Goal: Task Accomplishment & Management: Manage account settings

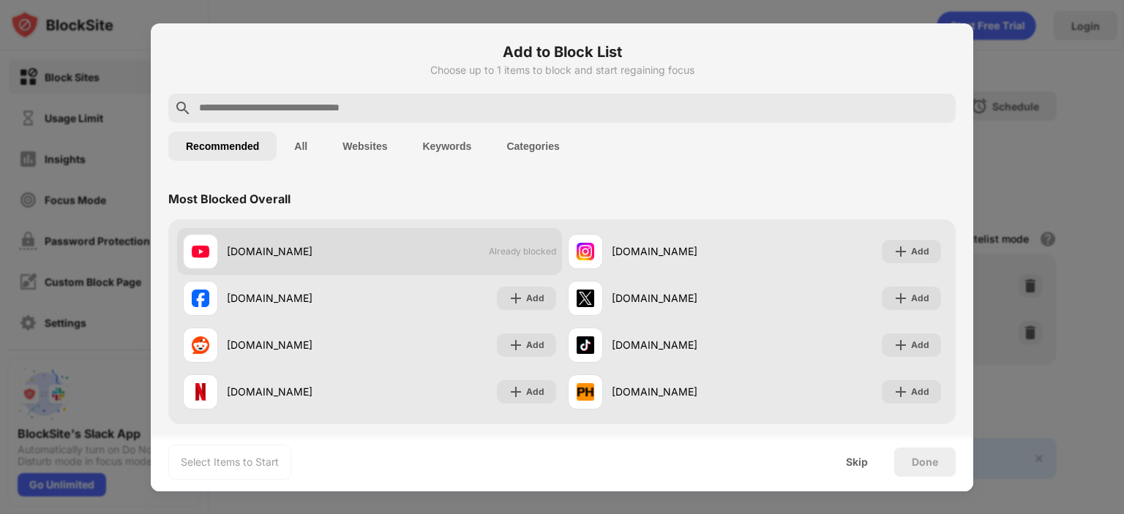
click at [521, 249] on span "Already blocked" at bounding box center [522, 251] width 67 height 11
click at [344, 271] on div "[DOMAIN_NAME] Already blocked" at bounding box center [369, 251] width 385 height 47
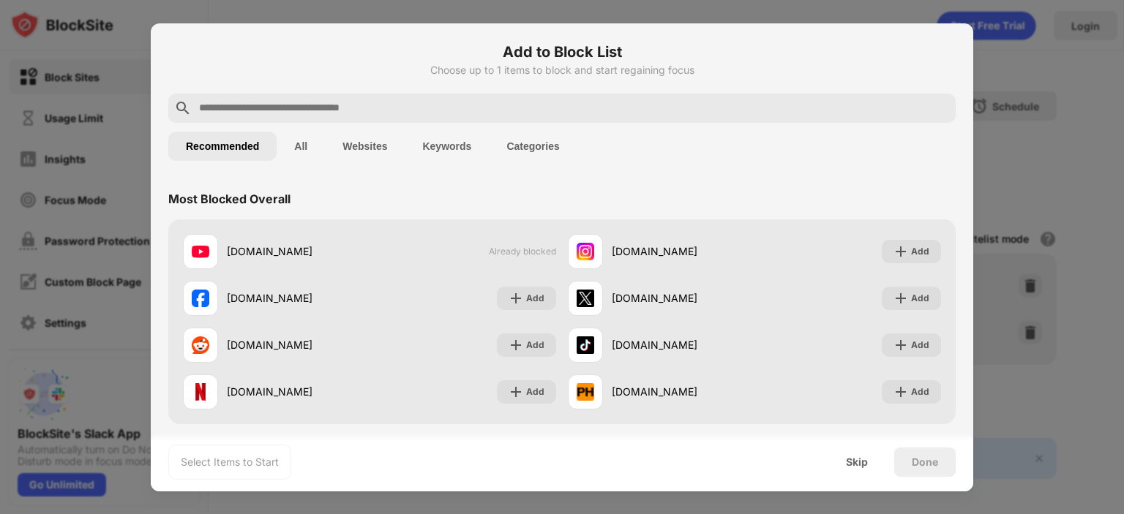
click at [203, 459] on div "Select Items to Start" at bounding box center [230, 462] width 98 height 15
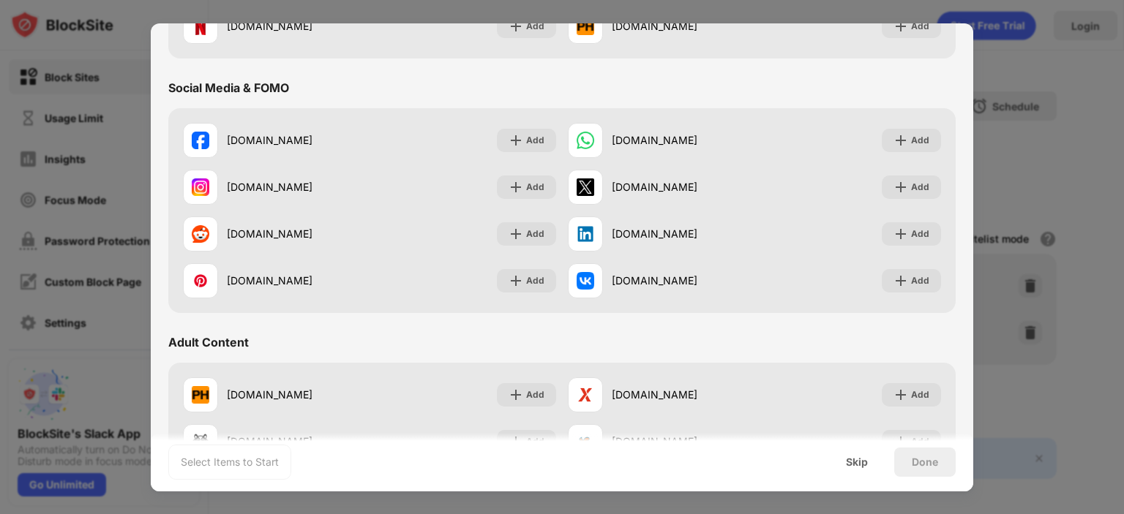
scroll to position [73, 0]
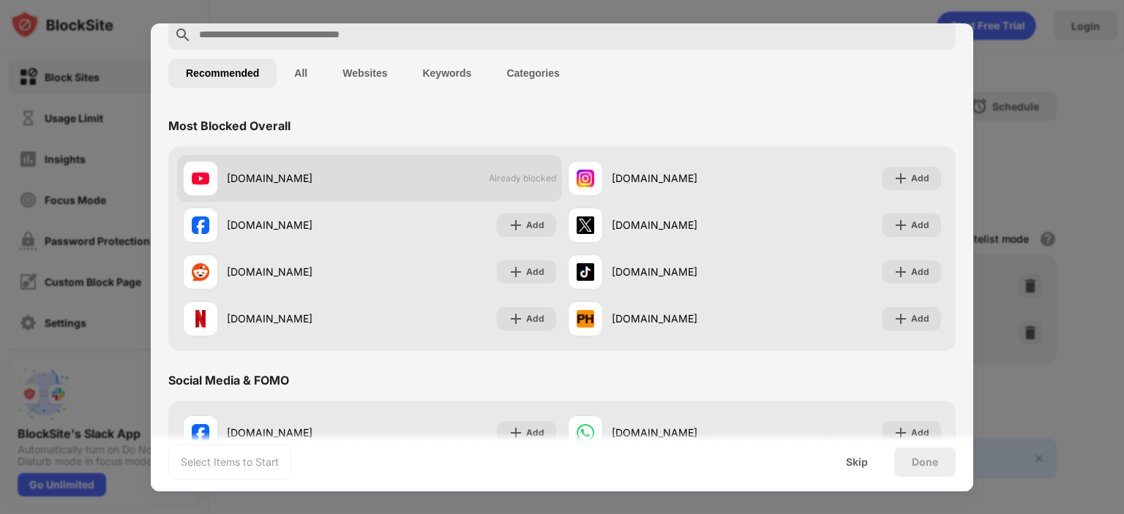
click at [536, 160] on div "[DOMAIN_NAME] Already blocked" at bounding box center [369, 178] width 385 height 47
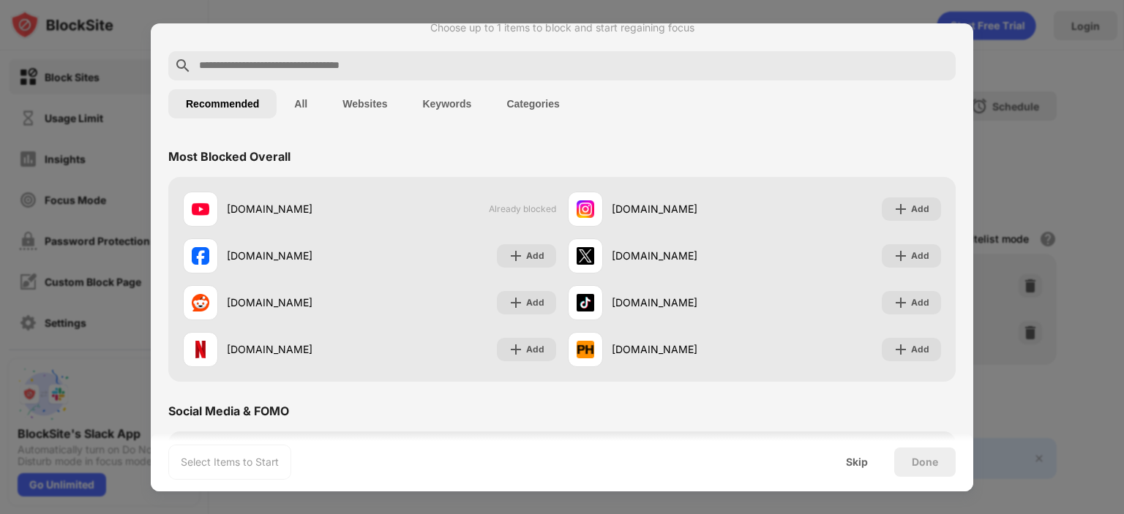
scroll to position [0, 0]
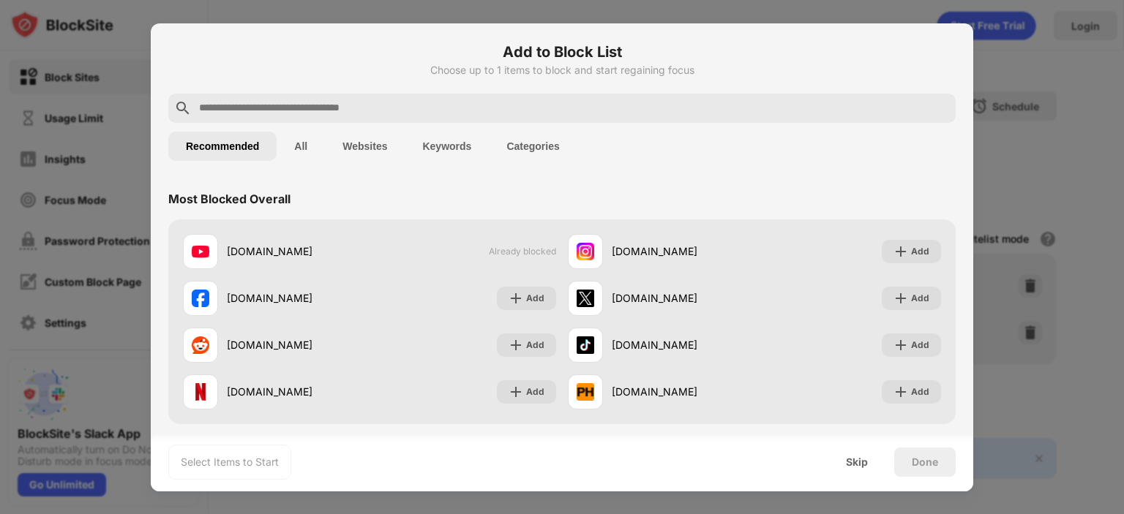
click at [313, 157] on button "All" at bounding box center [301, 146] width 48 height 29
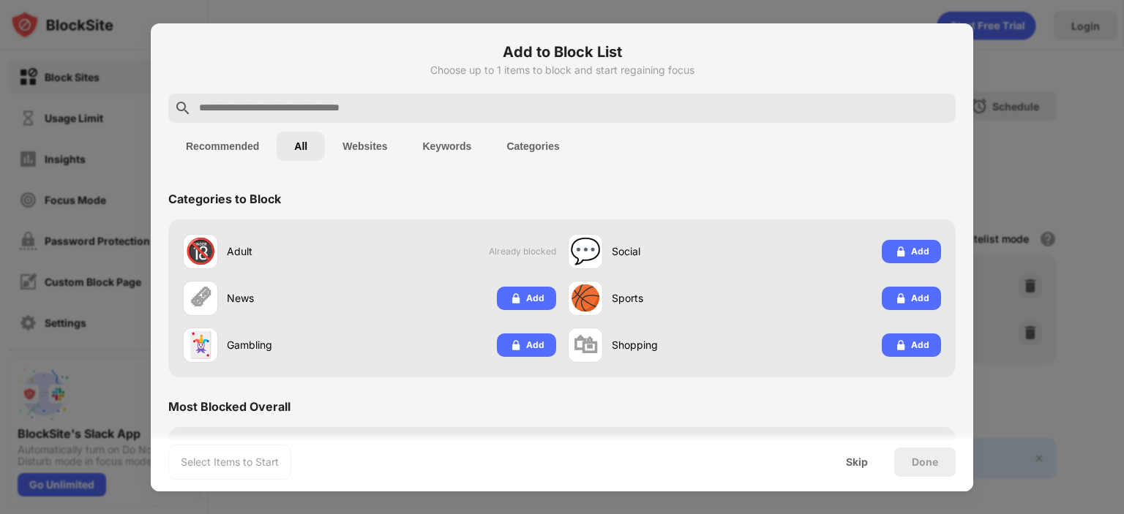
click at [239, 158] on button "Recommended" at bounding box center [222, 146] width 108 height 29
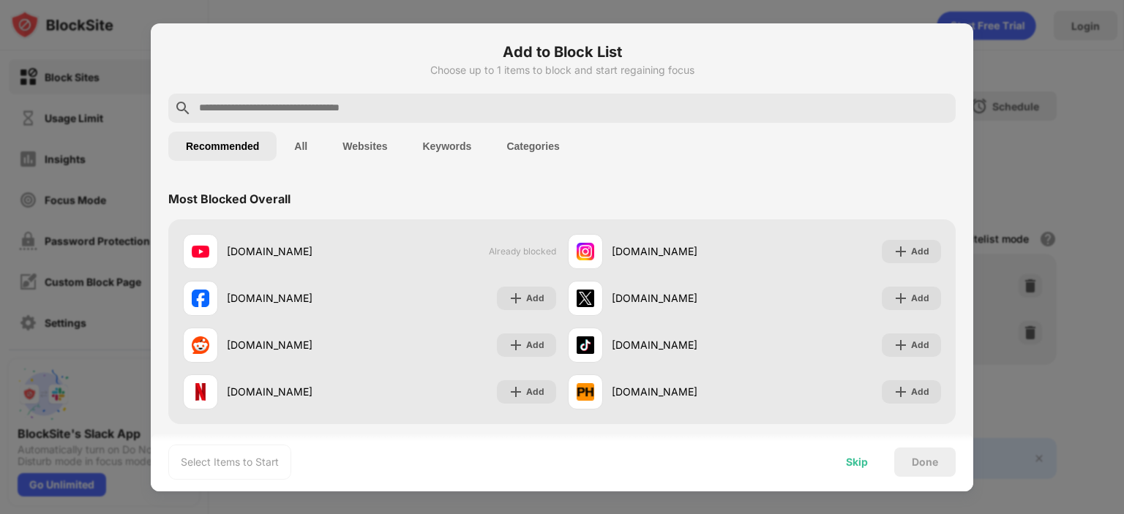
click at [836, 465] on div "Skip" at bounding box center [856, 462] width 57 height 29
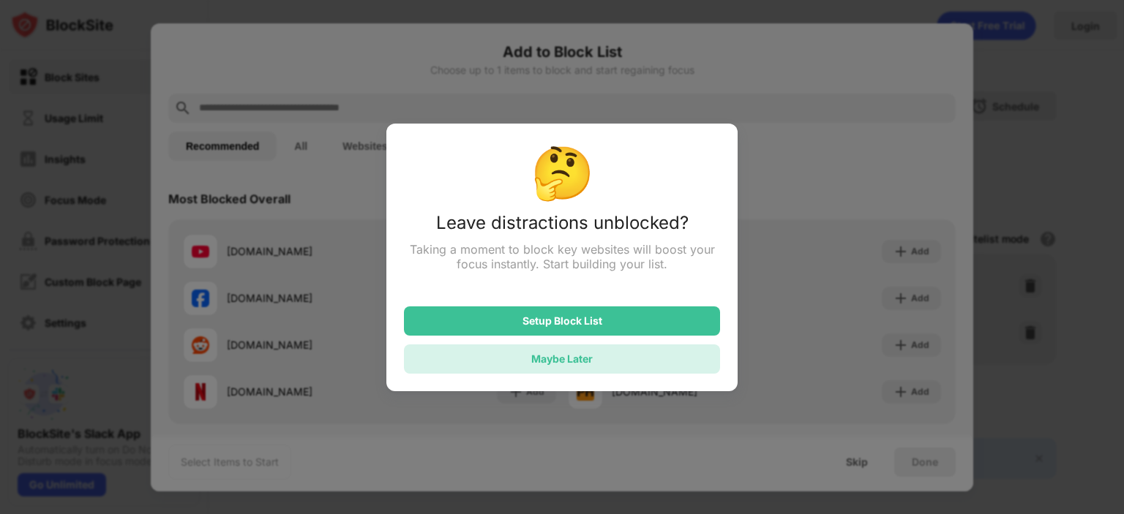
click at [629, 356] on div "Maybe Later" at bounding box center [562, 359] width 316 height 29
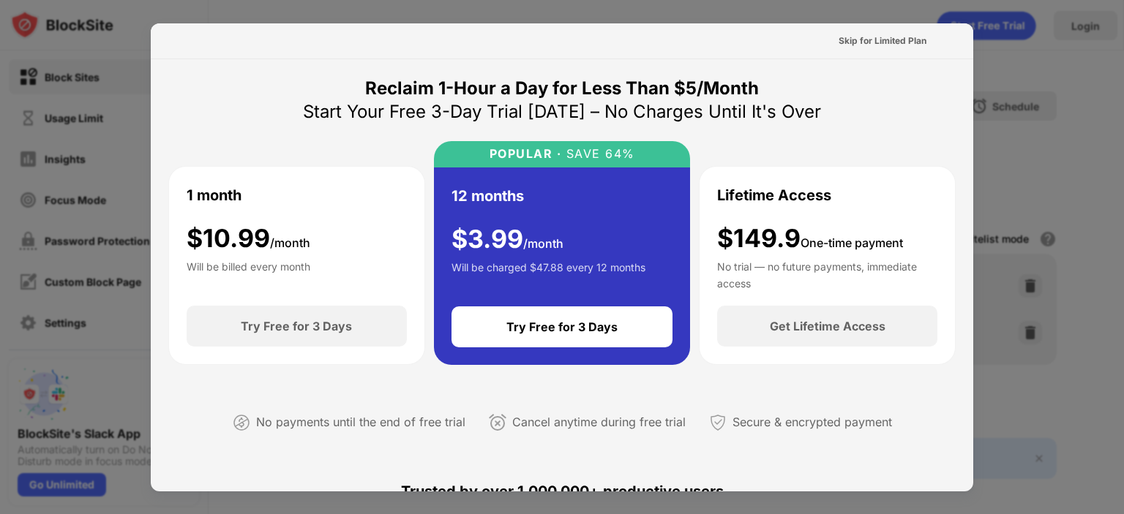
click at [1072, 211] on div at bounding box center [562, 257] width 1124 height 514
click at [1092, 121] on div at bounding box center [562, 257] width 1124 height 514
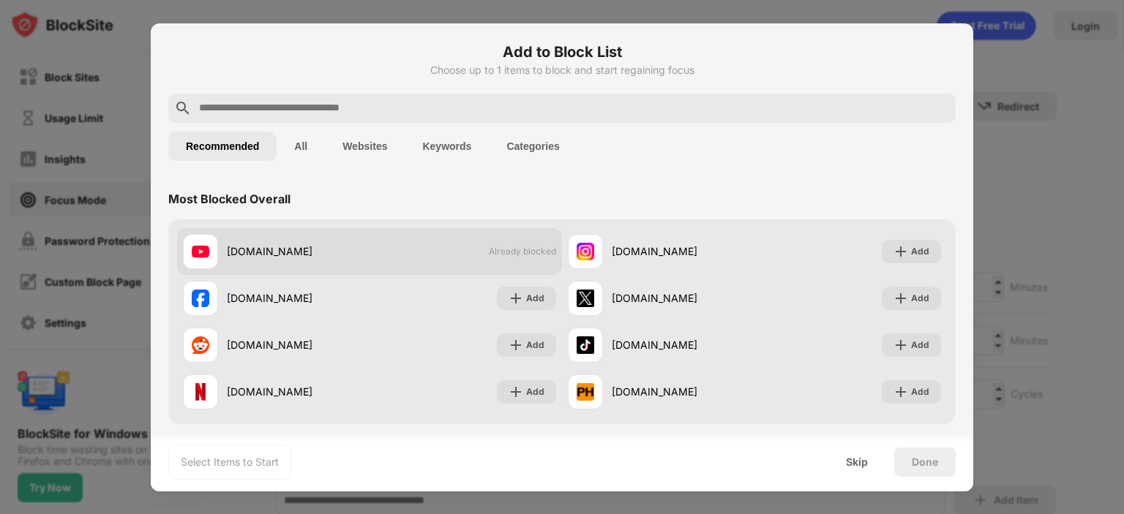
click at [489, 249] on span "Already blocked" at bounding box center [522, 251] width 67 height 11
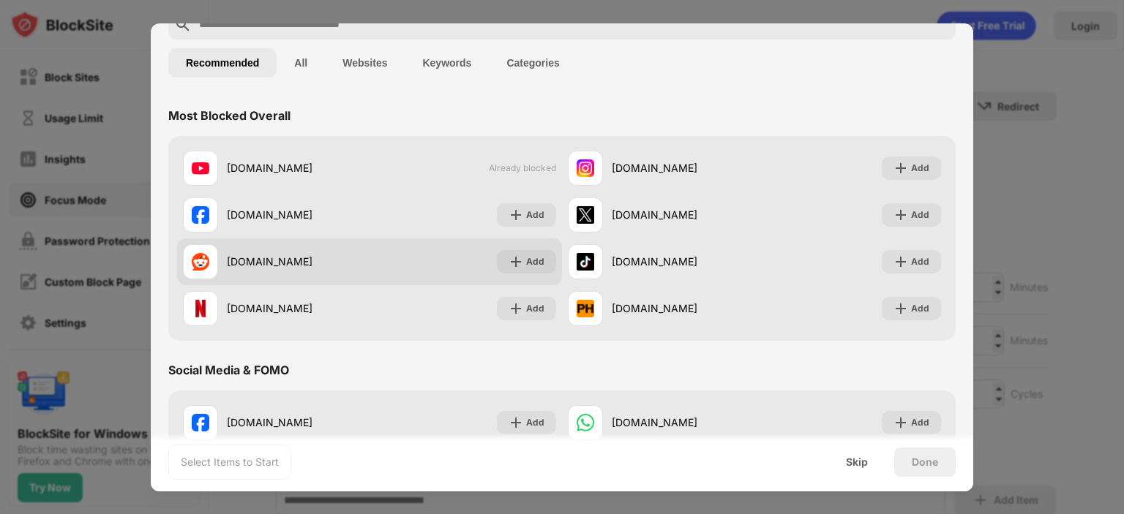
scroll to position [73, 0]
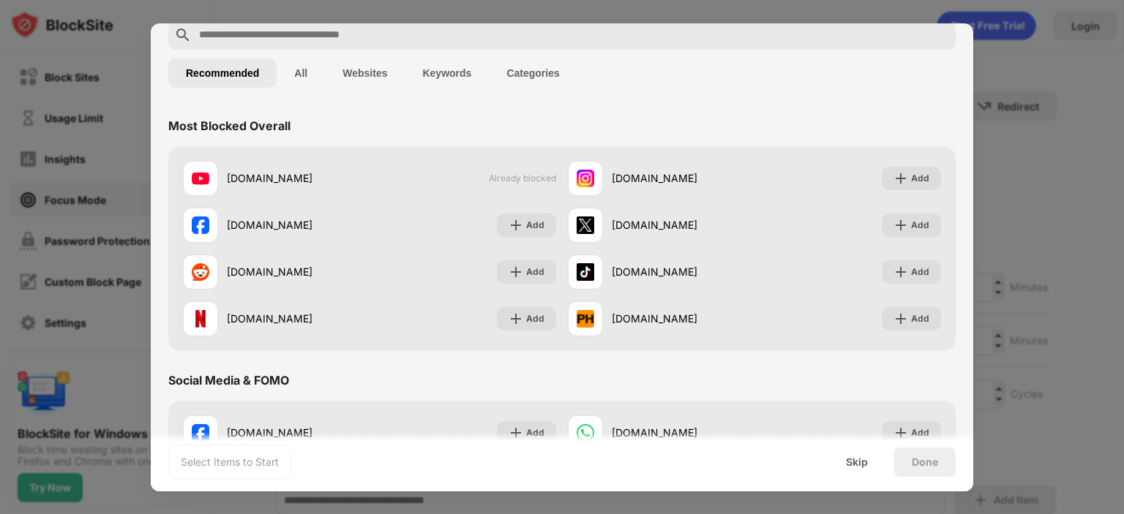
click at [357, 79] on button "Websites" at bounding box center [365, 73] width 80 height 29
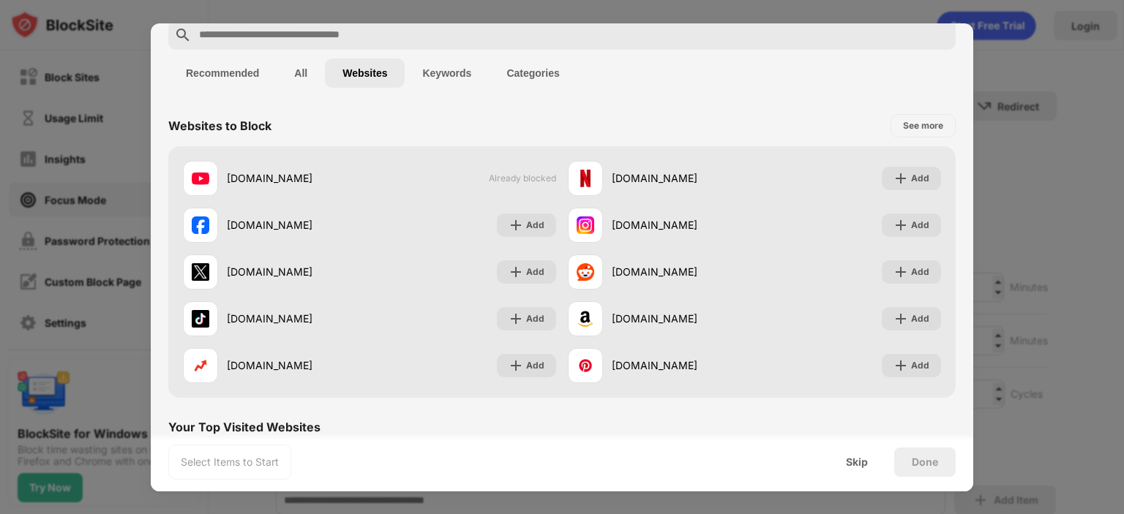
drag, startPoint x: 509, startPoint y: 195, endPoint x: 743, endPoint y: 140, distance: 239.9
click at [520, 190] on div "[DOMAIN_NAME] Already blocked" at bounding box center [369, 178] width 385 height 47
click at [921, 114] on div "See more" at bounding box center [924, 125] width 64 height 23
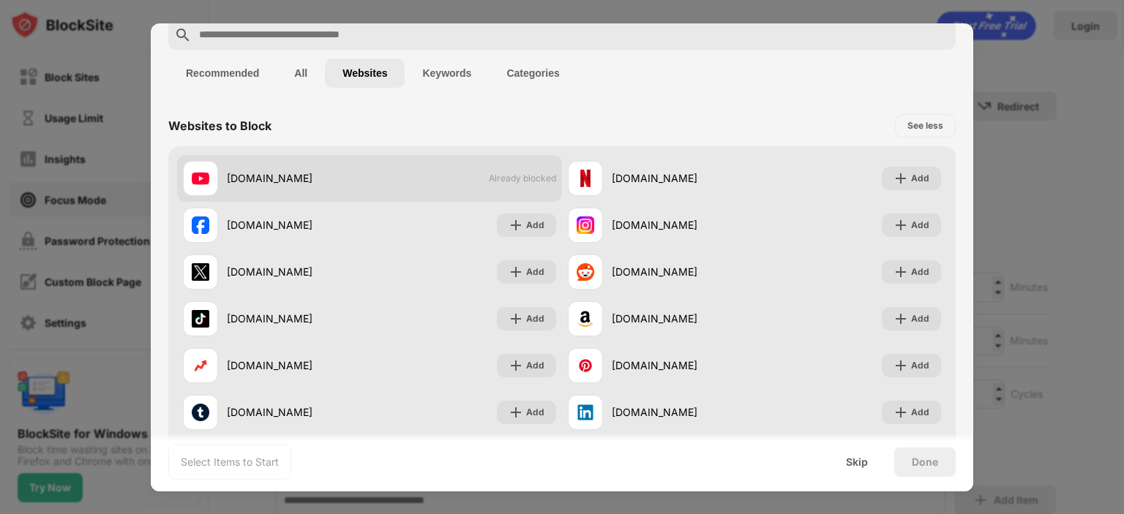
click at [397, 195] on div "[DOMAIN_NAME] Already blocked" at bounding box center [369, 178] width 385 height 47
click at [521, 186] on div "[DOMAIN_NAME] Already blocked" at bounding box center [369, 178] width 385 height 47
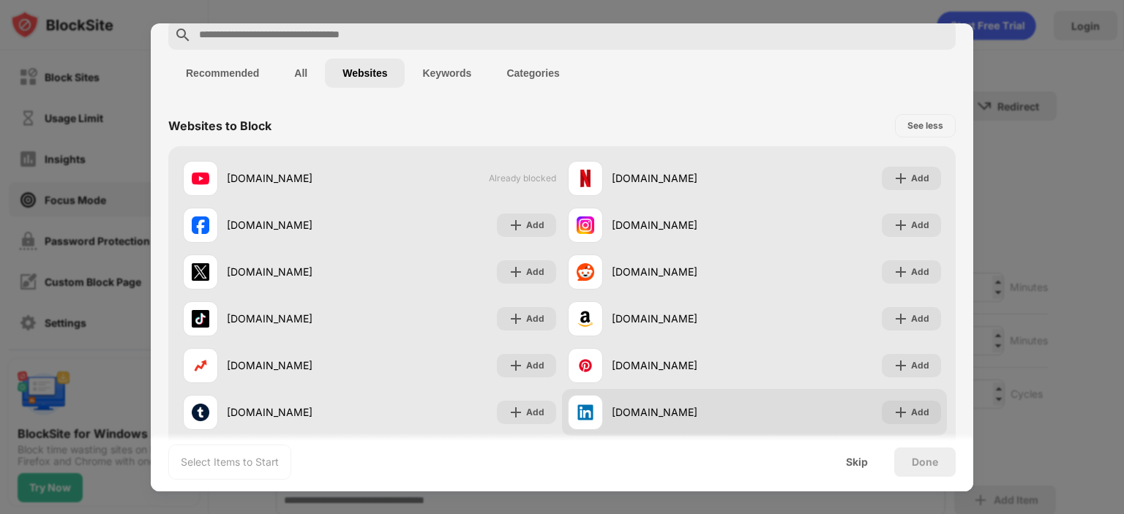
drag, startPoint x: 521, startPoint y: 186, endPoint x: 901, endPoint y: 410, distance: 441.2
click at [530, 195] on div "[DOMAIN_NAME] Already blocked" at bounding box center [369, 178] width 385 height 47
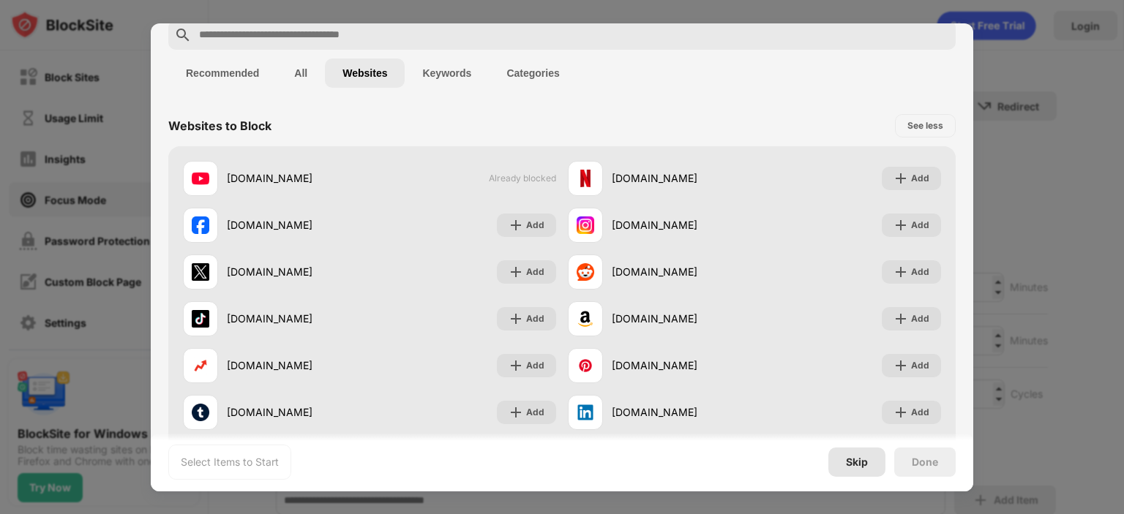
click at [855, 457] on div "Skip" at bounding box center [857, 463] width 22 height 12
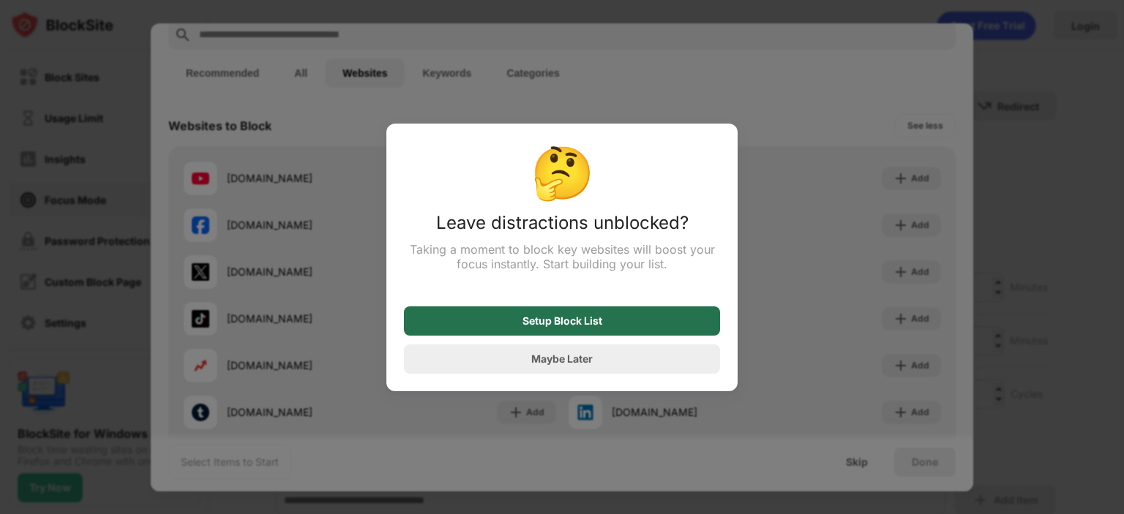
click at [604, 336] on div "Setup Block List" at bounding box center [562, 321] width 316 height 29
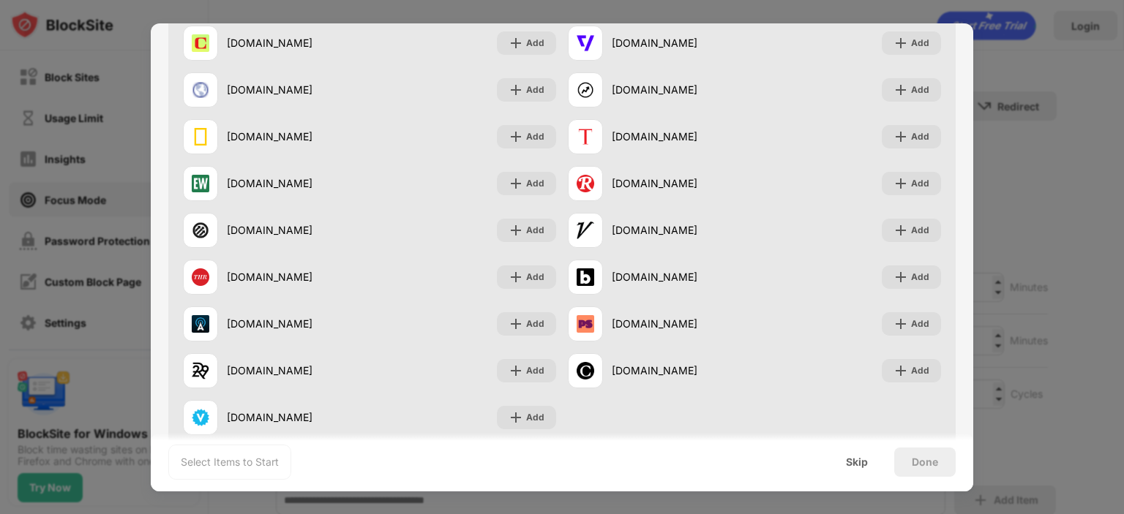
scroll to position [1683, 0]
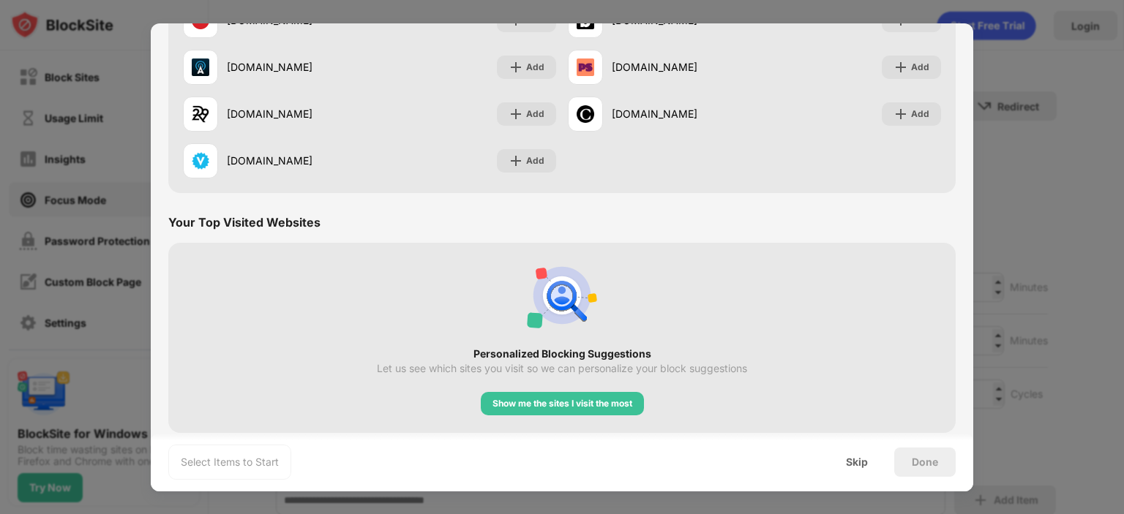
click at [1123, 359] on div at bounding box center [562, 257] width 1124 height 514
click at [601, 392] on div "Show me the sites I visit the most" at bounding box center [562, 403] width 163 height 23
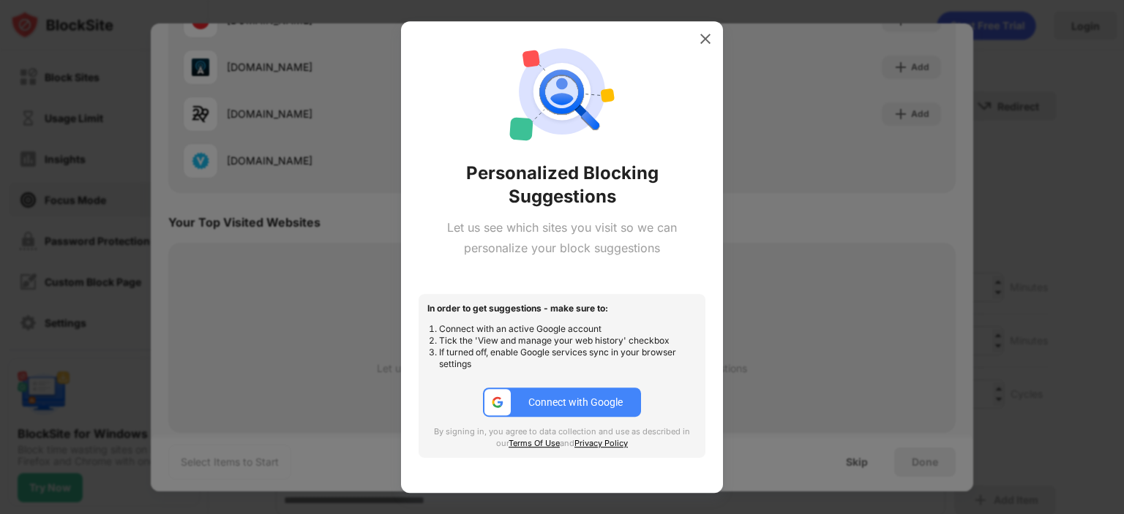
click at [1055, 298] on div at bounding box center [562, 257] width 1124 height 514
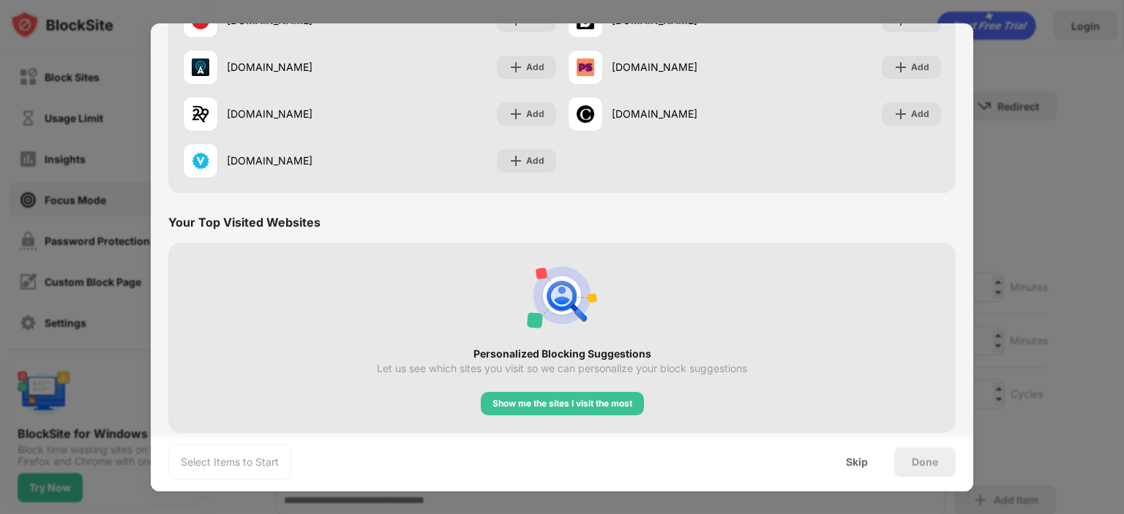
click at [1022, 90] on div at bounding box center [562, 257] width 1124 height 514
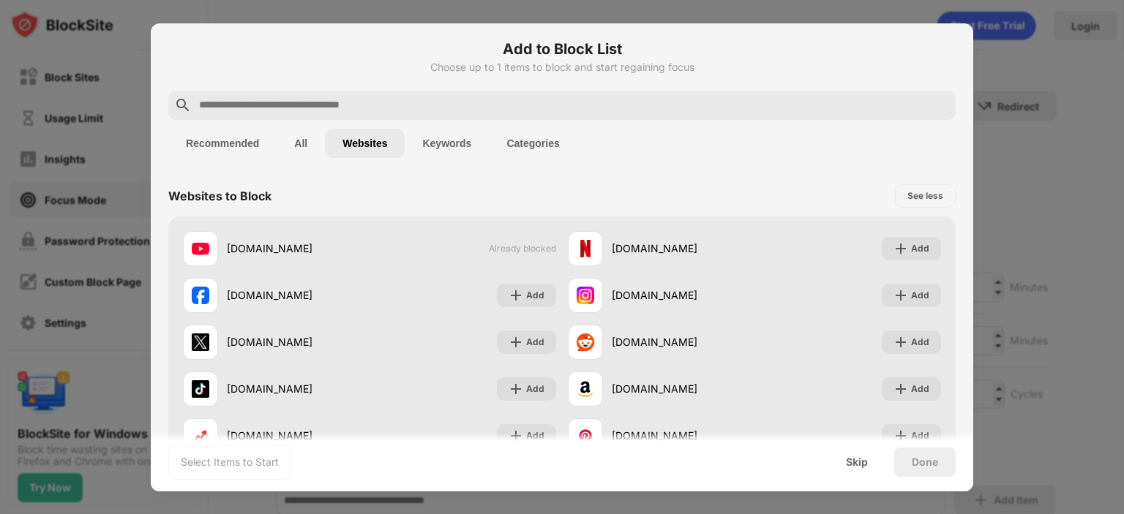
scroll to position [0, 0]
